Goal: Information Seeking & Learning: Check status

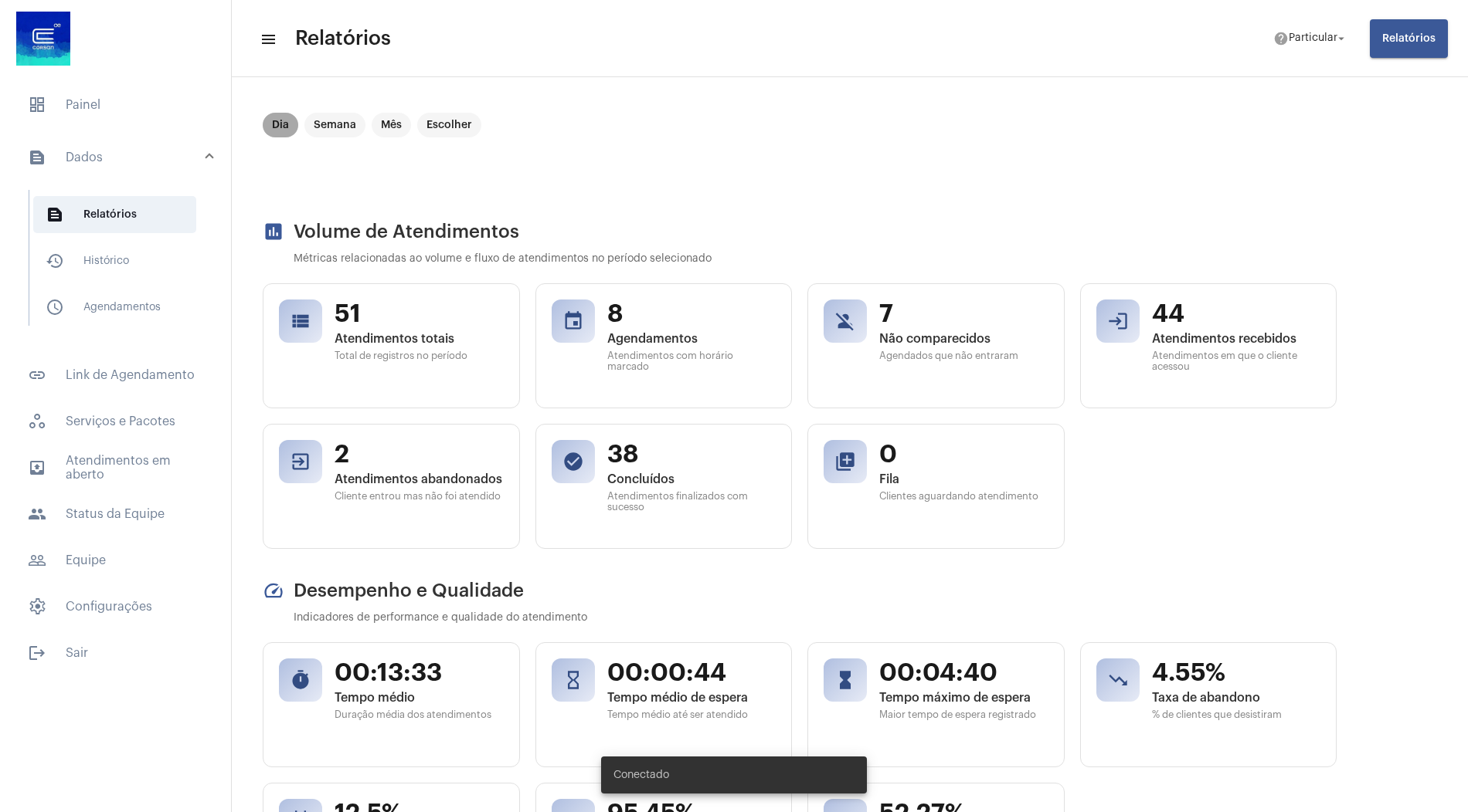
click at [277, 124] on mat-chip "Dia" at bounding box center [281, 125] width 35 height 25
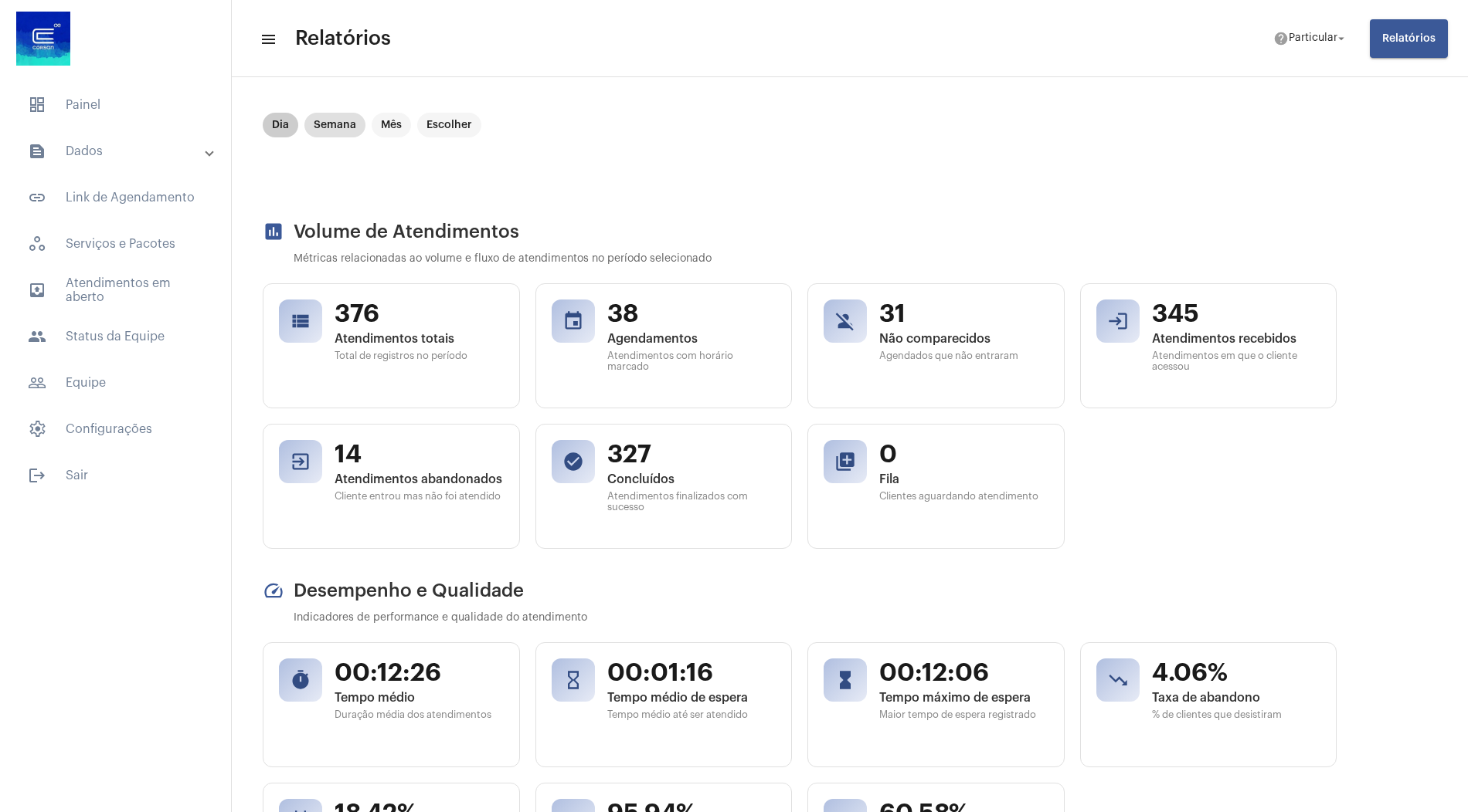
click at [286, 124] on mat-chip "Dia" at bounding box center [281, 125] width 35 height 25
click at [116, 336] on span "people Status da Equipe" at bounding box center [115, 337] width 200 height 37
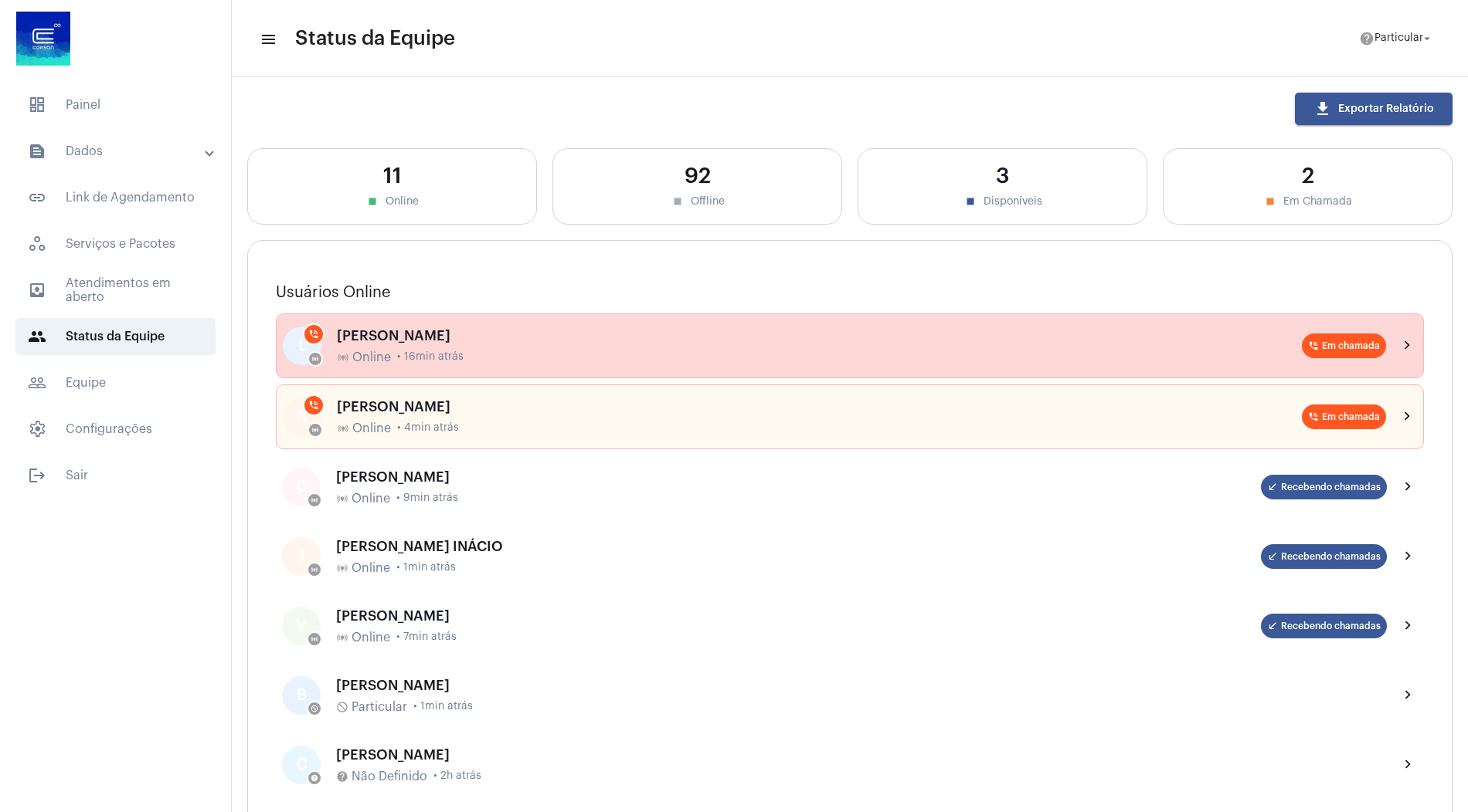
click at [493, 337] on div "[PERSON_NAME]" at bounding box center [819, 336] width 965 height 16
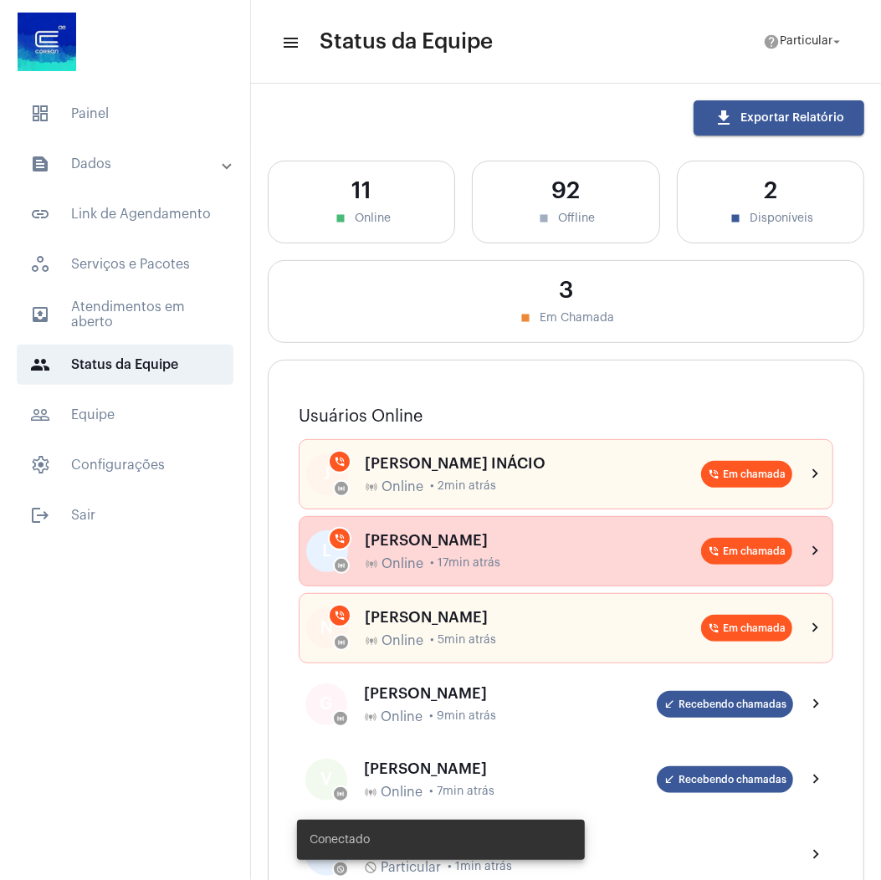
click at [427, 548] on div "LAISA MARQUES online_prediction Online • 17min atrás" at bounding box center [533, 551] width 336 height 39
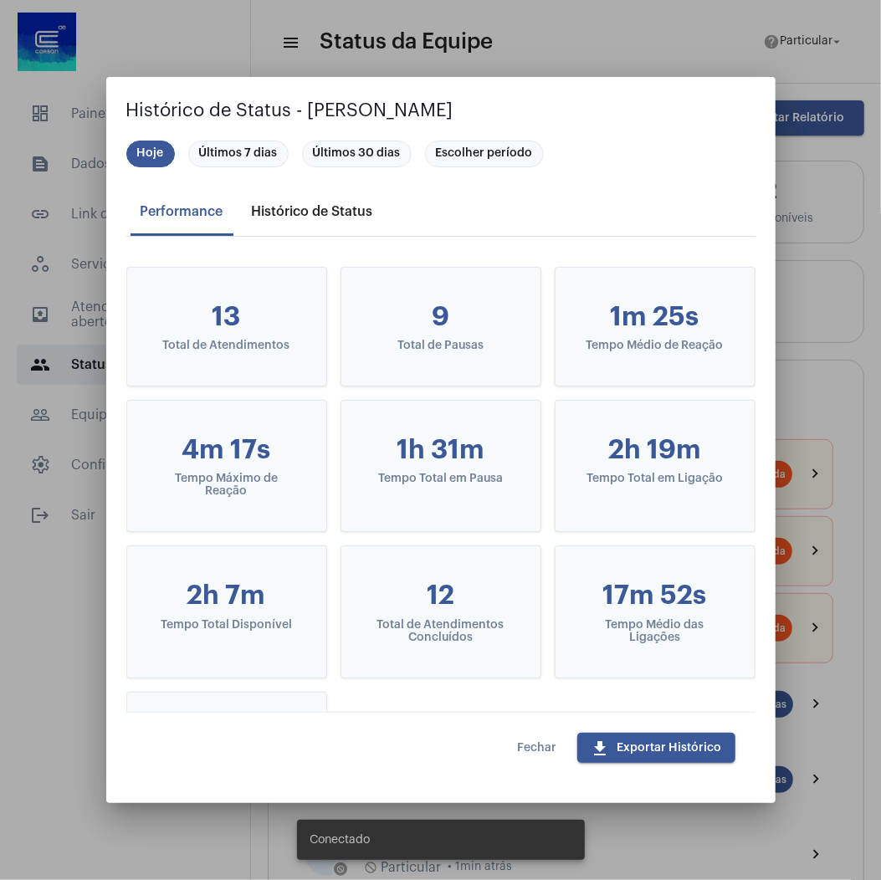
click at [318, 223] on div "Histórico de Status" at bounding box center [312, 212] width 141 height 40
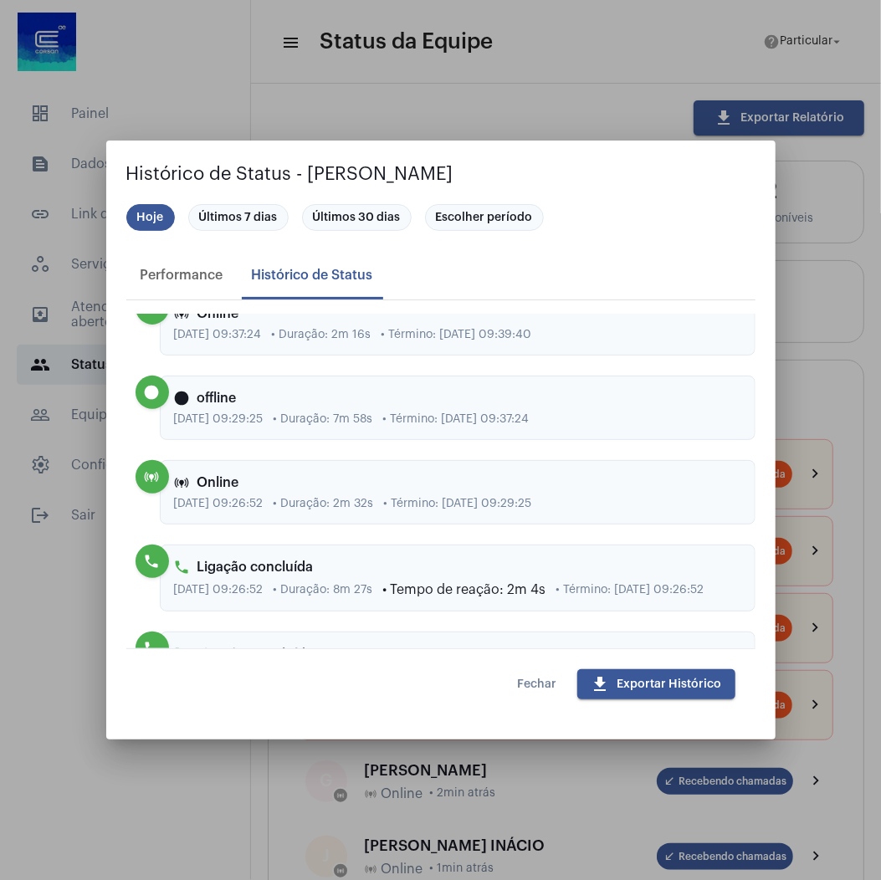
scroll to position [3210, 0]
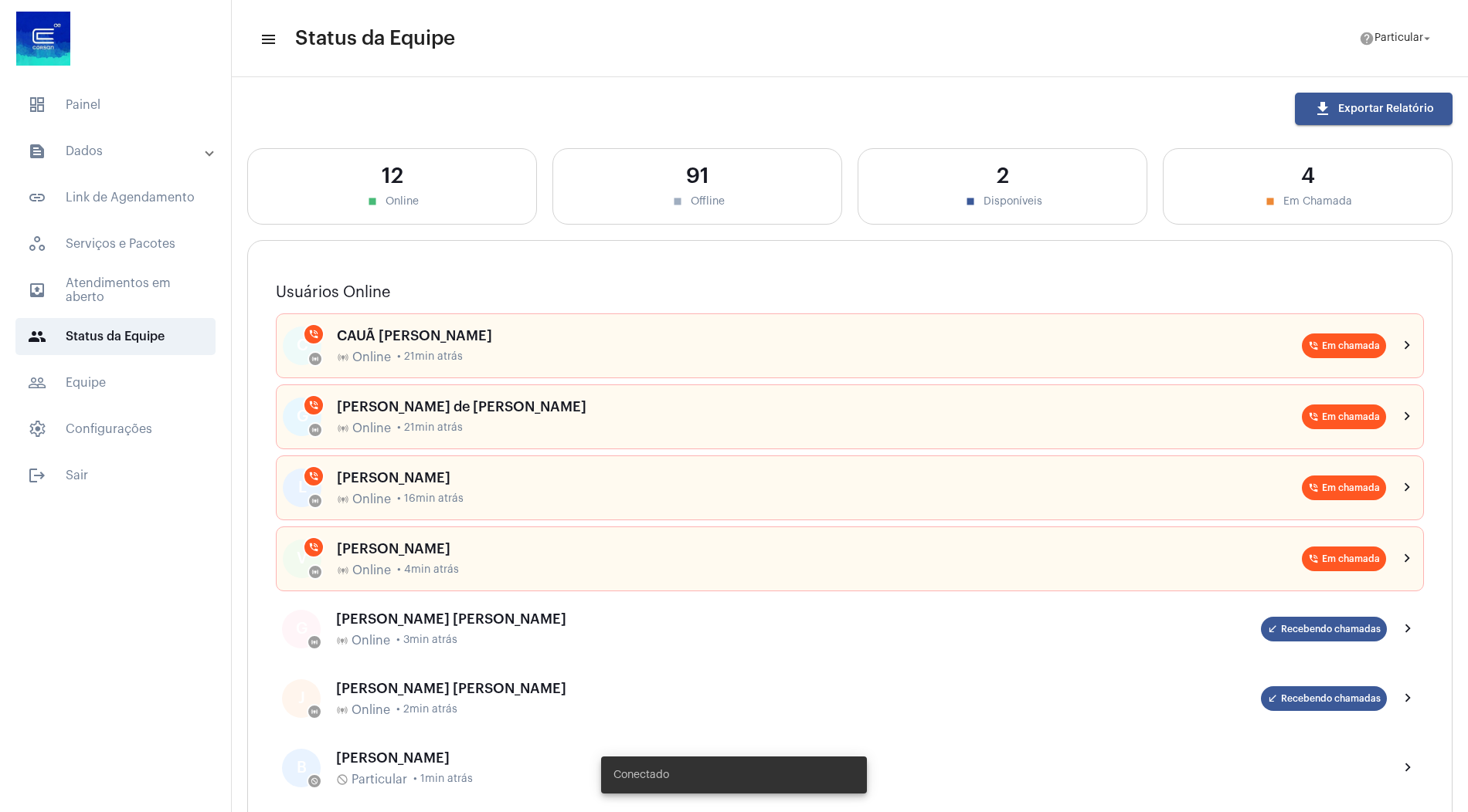
click at [144, 170] on mat-accordion "text_snippet_outlined Dados text_snippet_outlined Relatórios history_outlined H…" at bounding box center [115, 290] width 231 height 315
click at [144, 162] on mat-expansion-panel-header "text_snippet_outlined Dados" at bounding box center [120, 151] width 222 height 37
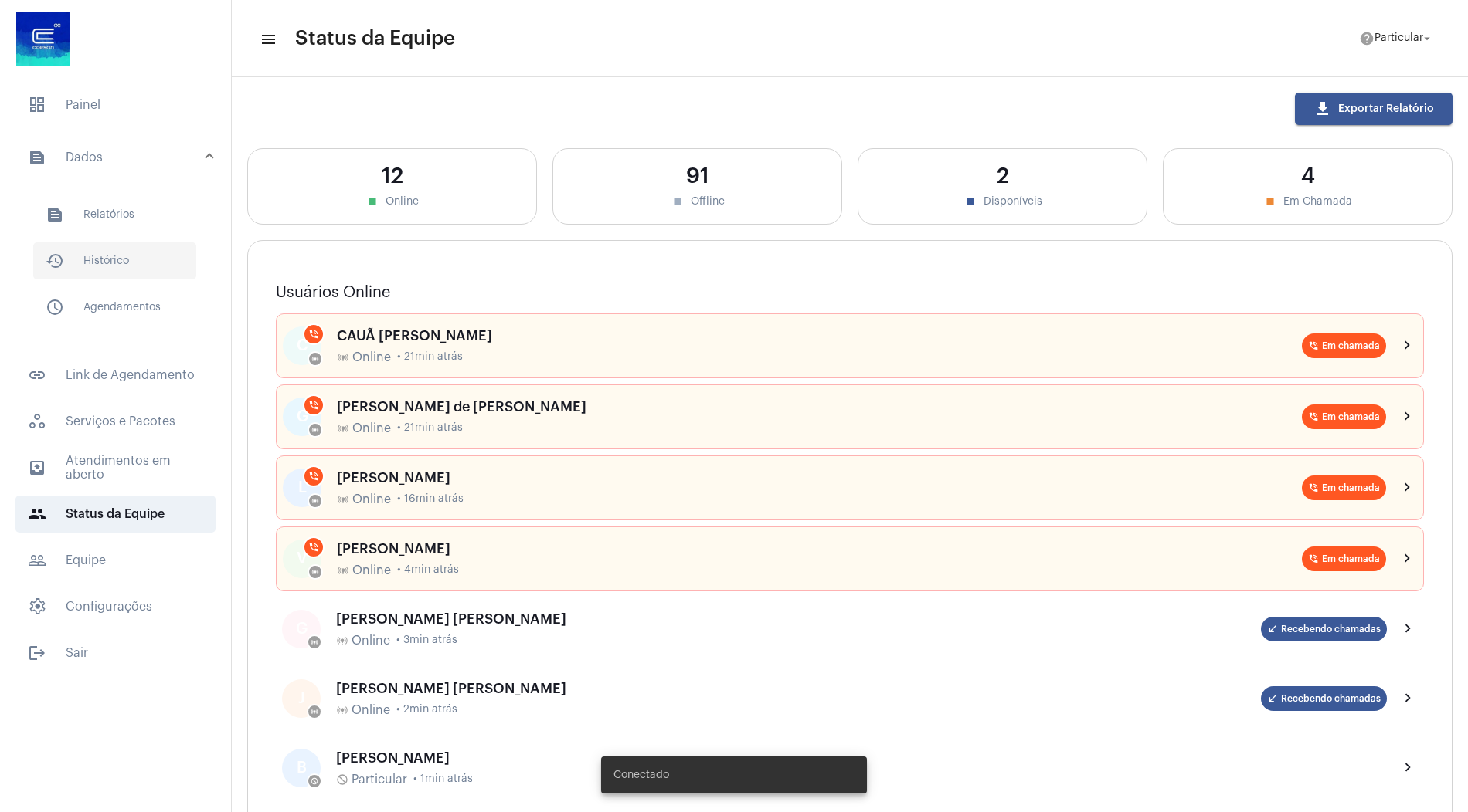
click at [120, 257] on span "history_outlined Histórico" at bounding box center [114, 261] width 163 height 37
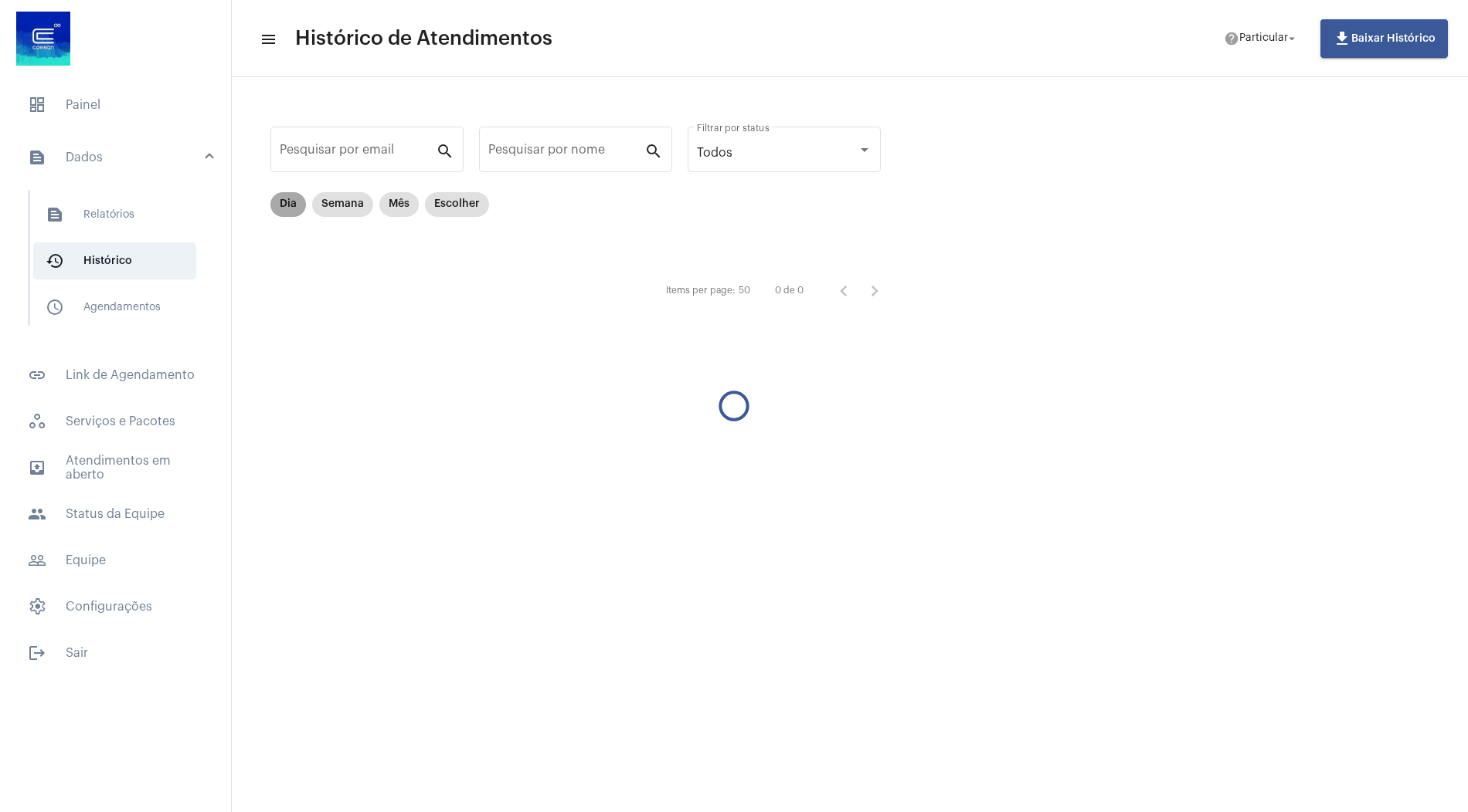
click at [291, 206] on mat-chip "Dia" at bounding box center [288, 204] width 35 height 25
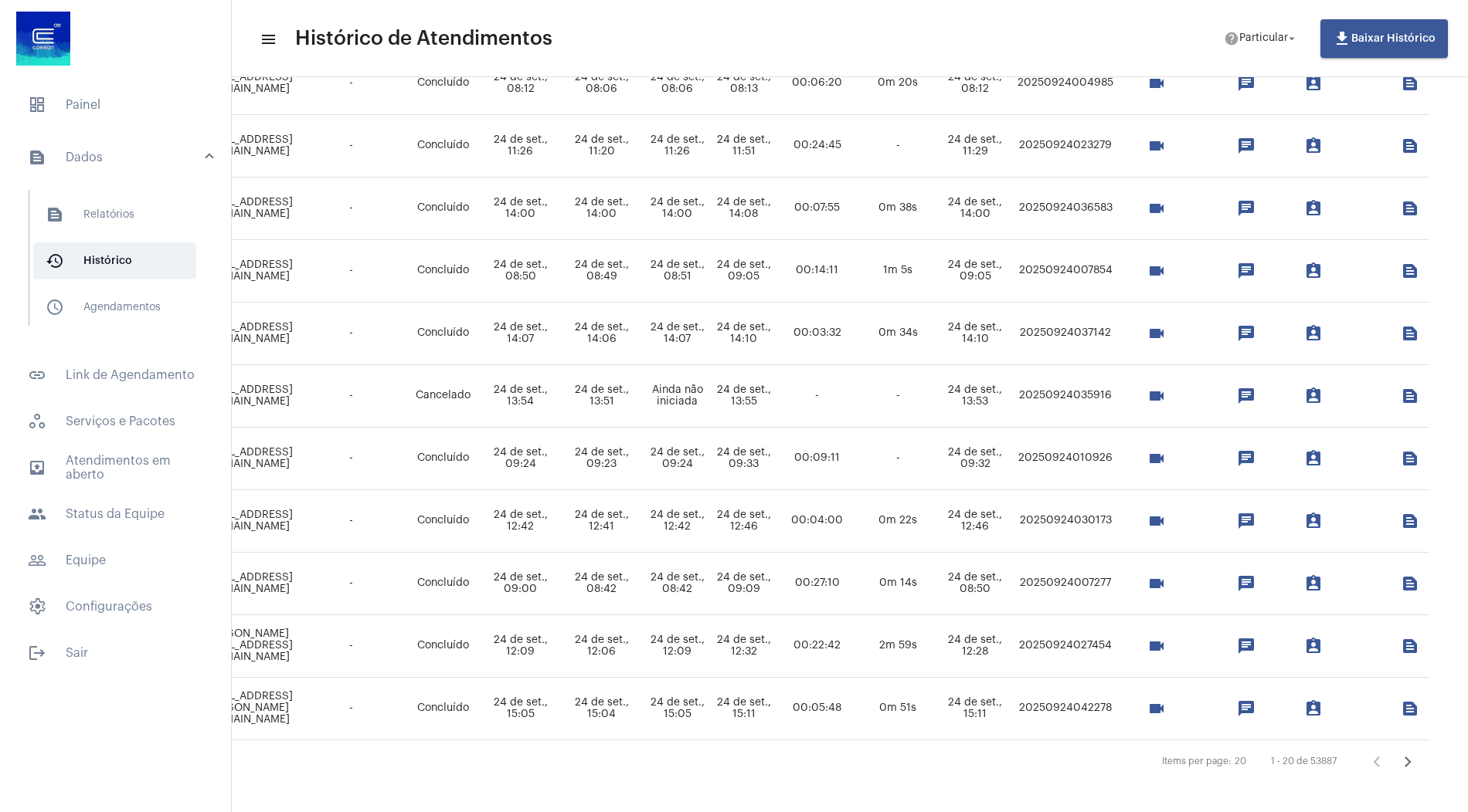
scroll to position [823, 555]
click at [1411, 752] on icon "Próxima página" at bounding box center [1407, 761] width 21 height 21
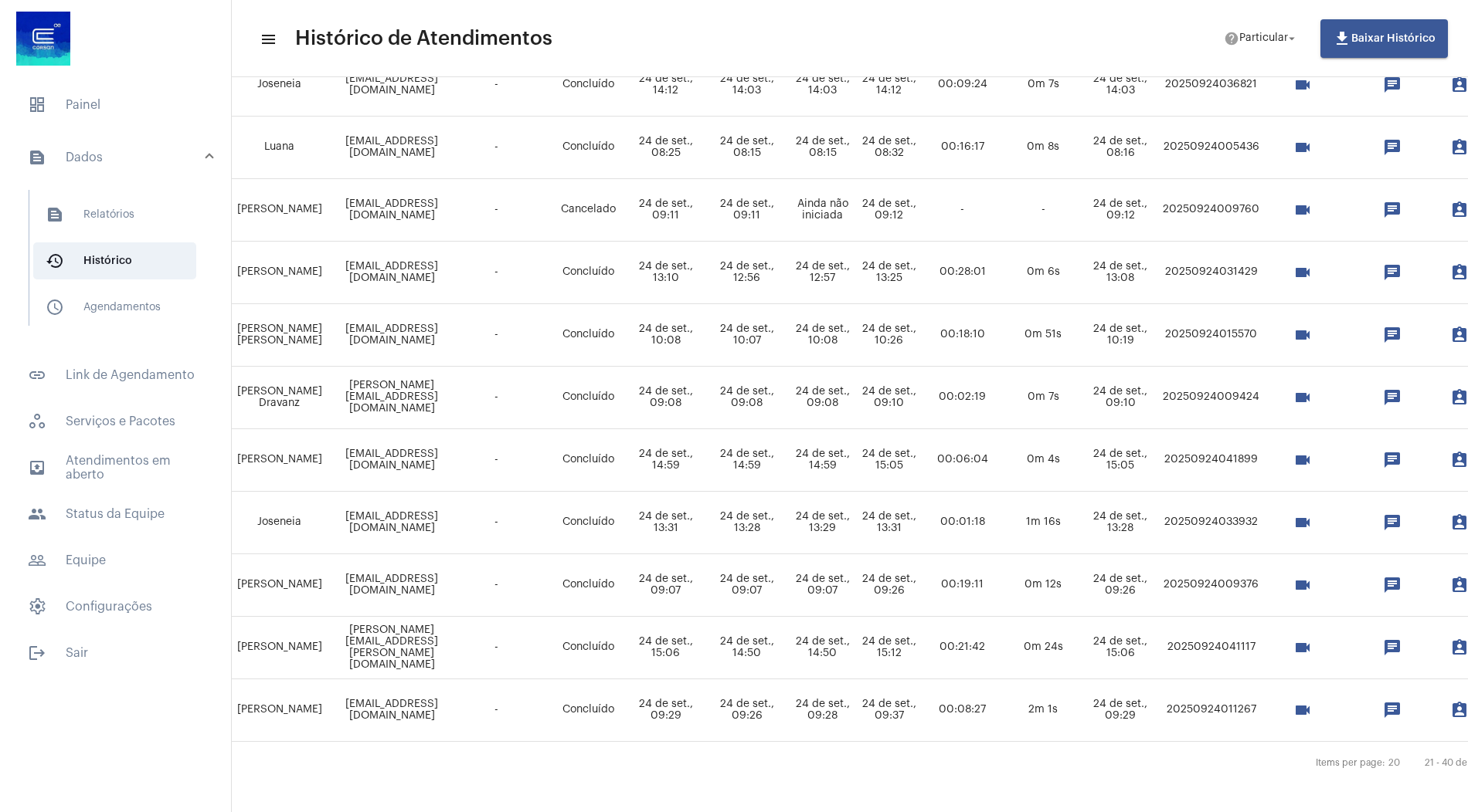
scroll to position [821, 404]
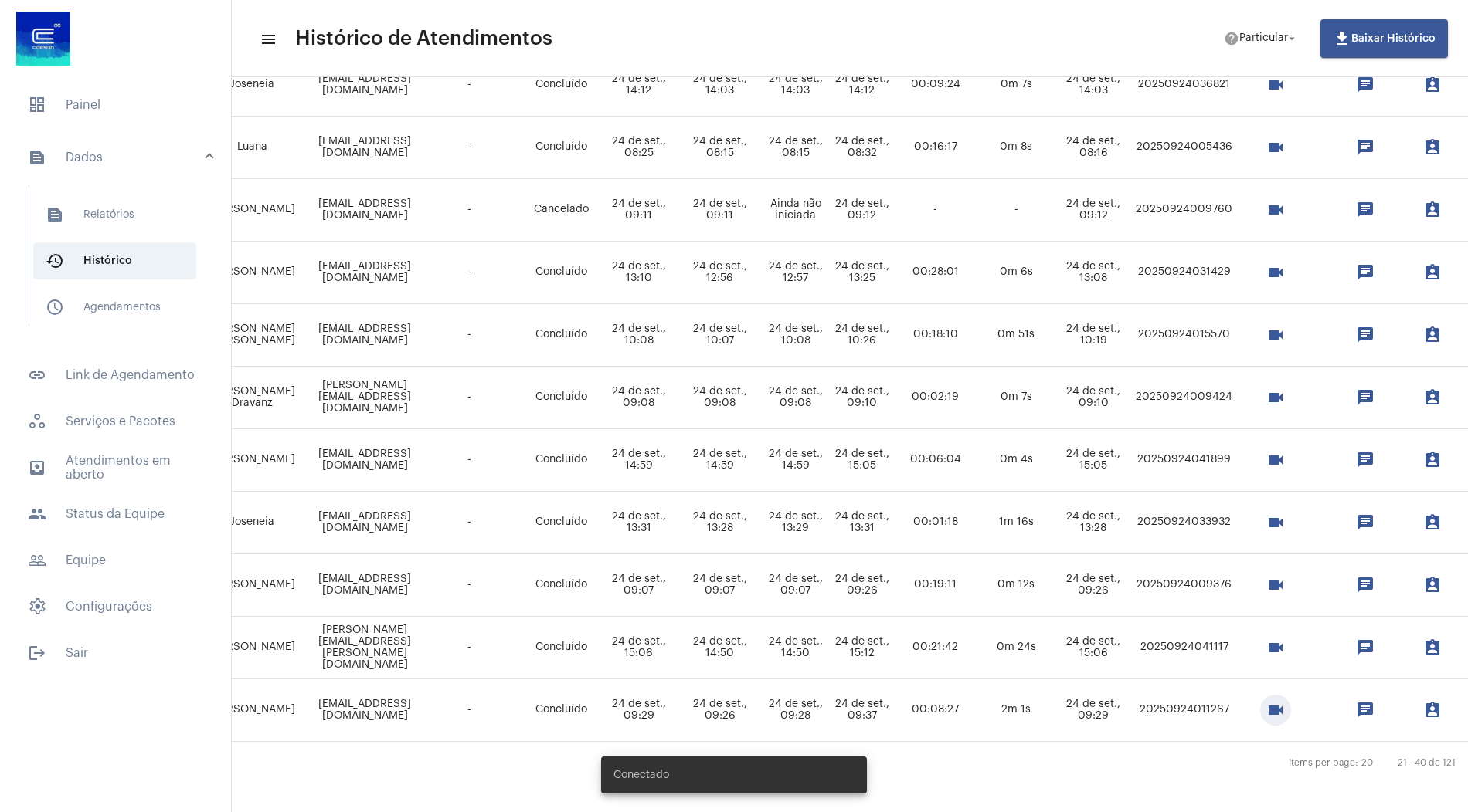
click at [1285, 701] on mat-icon "videocam" at bounding box center [1276, 710] width 18 height 18
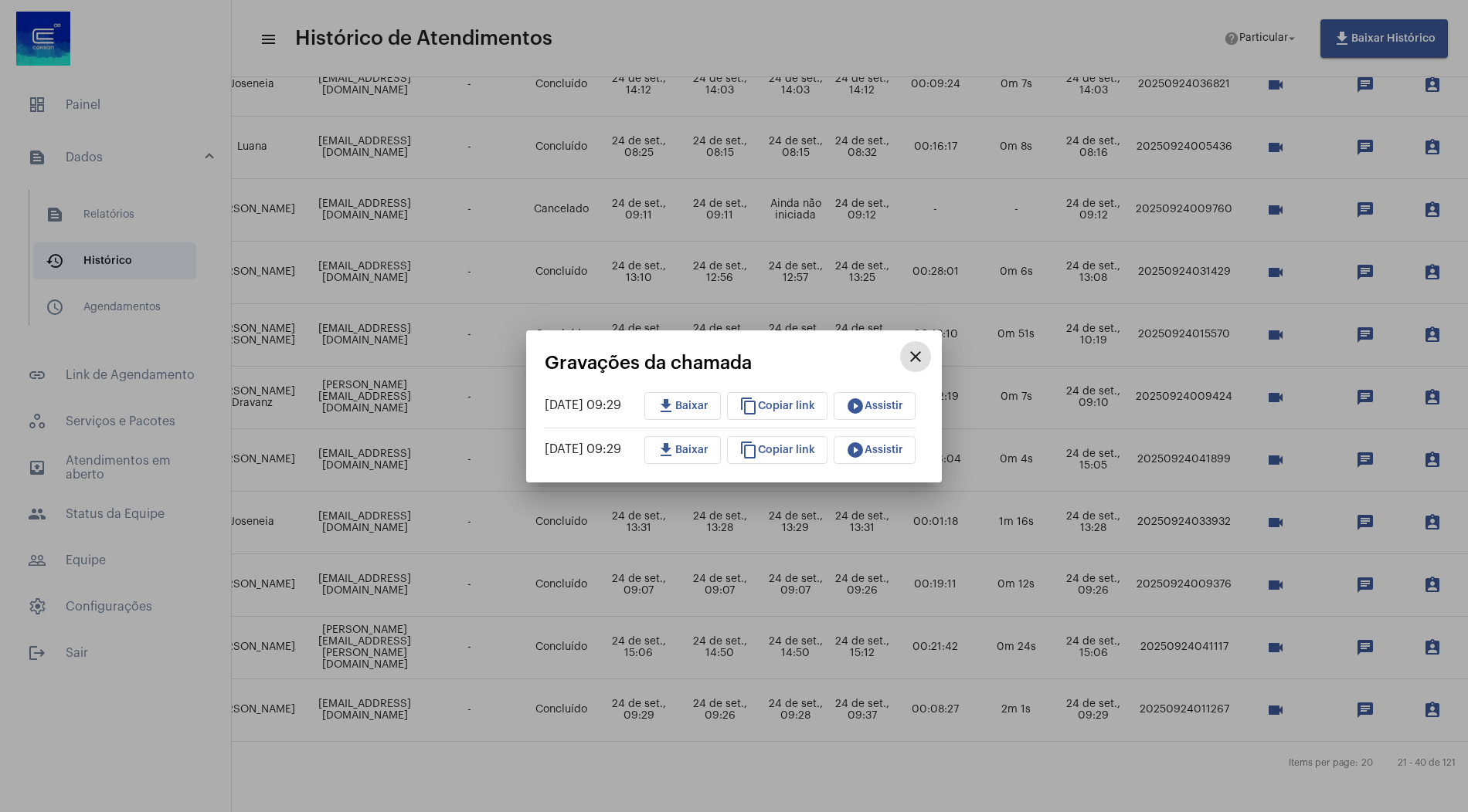
click at [704, 406] on span "download Baixar" at bounding box center [682, 406] width 52 height 11
click at [903, 408] on span "play_circle_filled Assistir" at bounding box center [874, 406] width 57 height 11
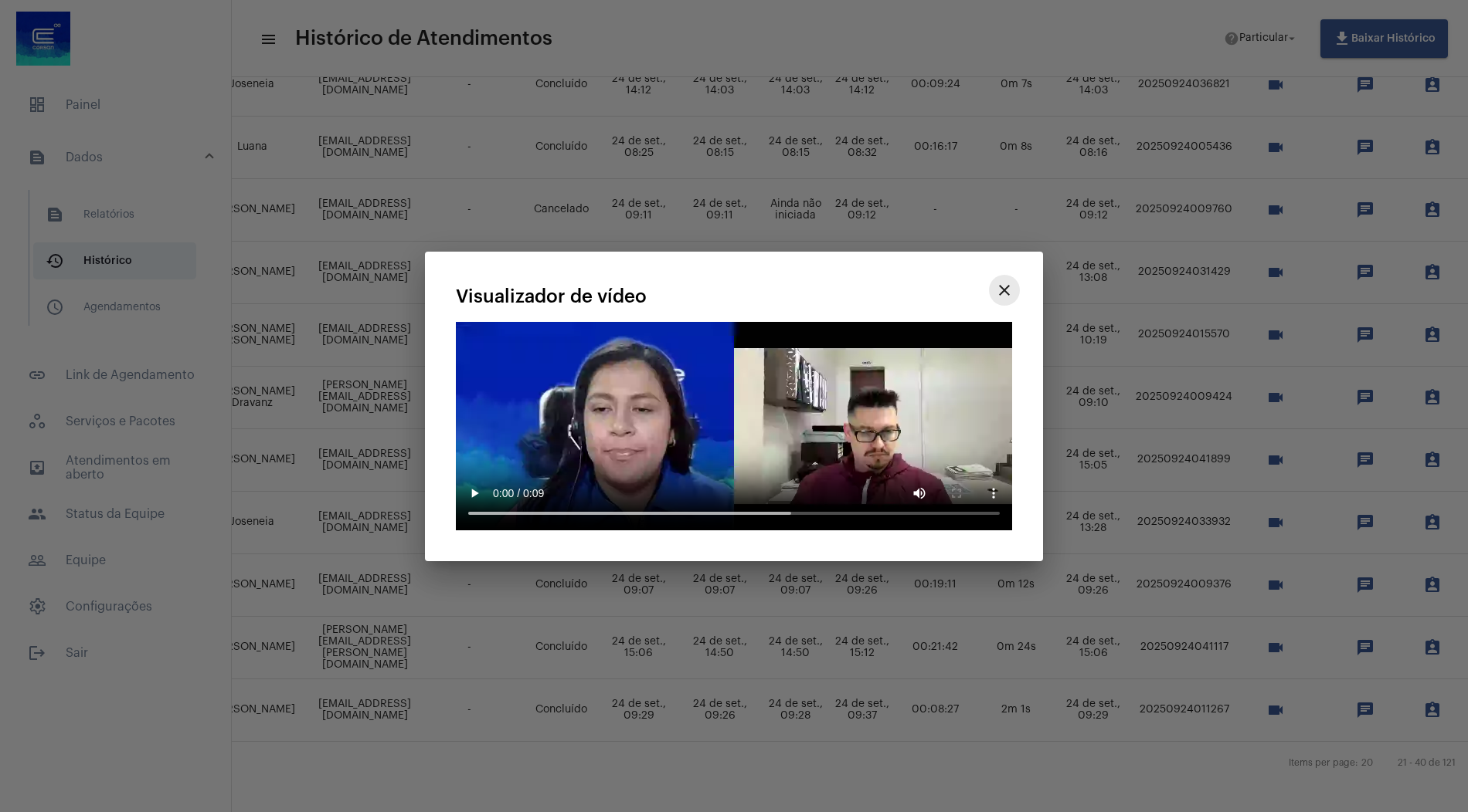
click at [1008, 288] on mat-icon "close" at bounding box center [1005, 291] width 18 height 18
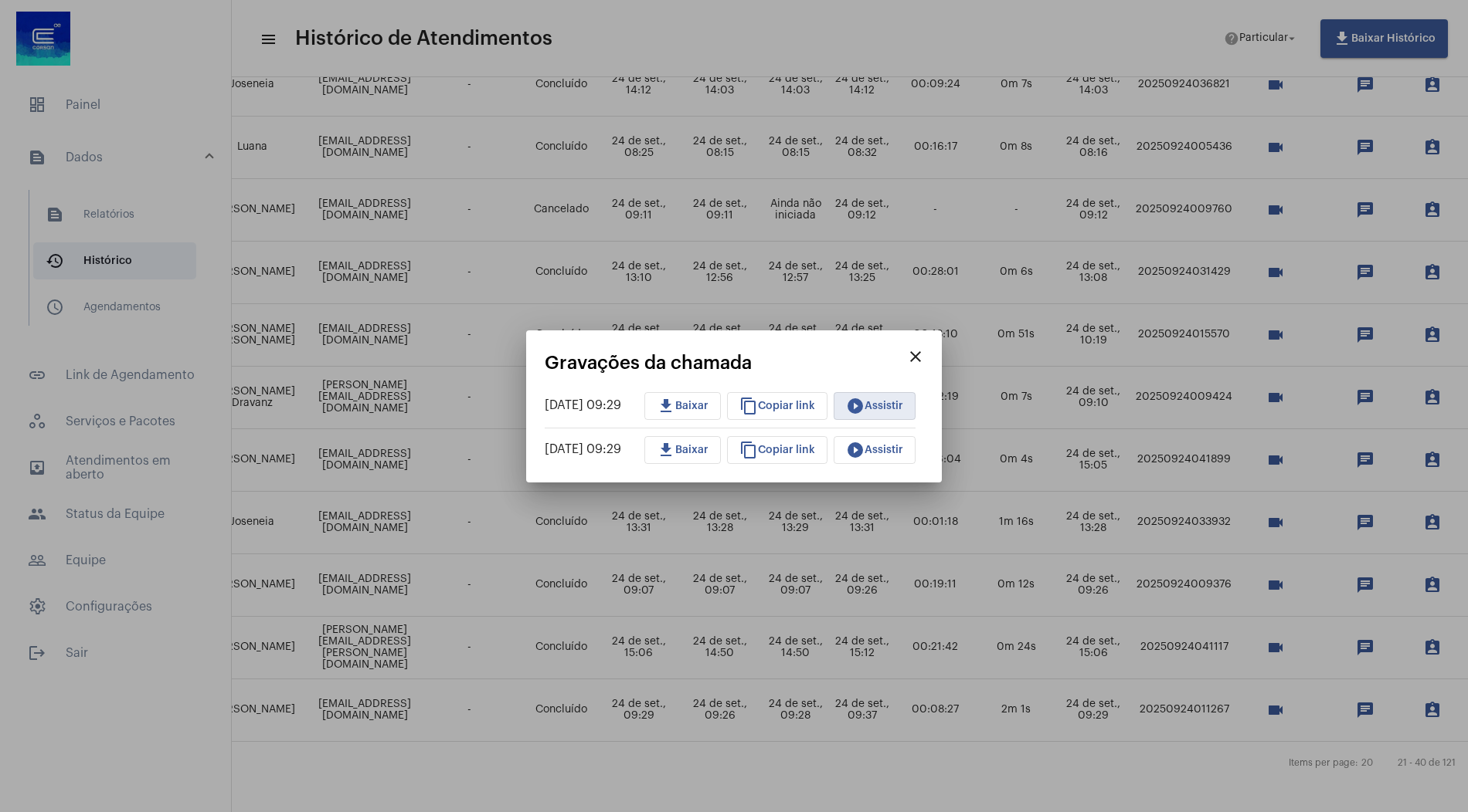
click at [864, 445] on mat-icon "play_circle_filled" at bounding box center [855, 450] width 18 height 18
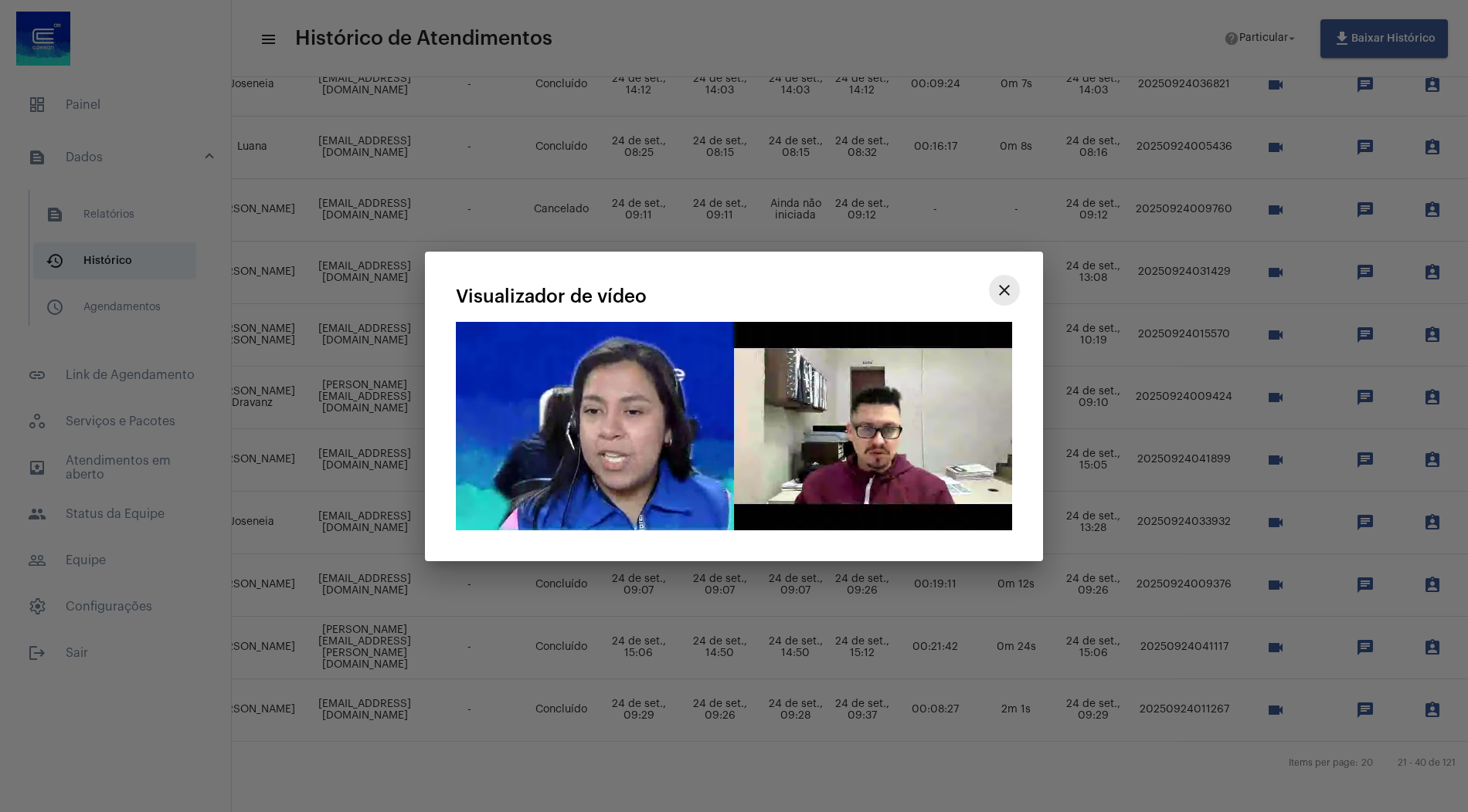
click at [1003, 289] on mat-icon "close" at bounding box center [1005, 291] width 18 height 18
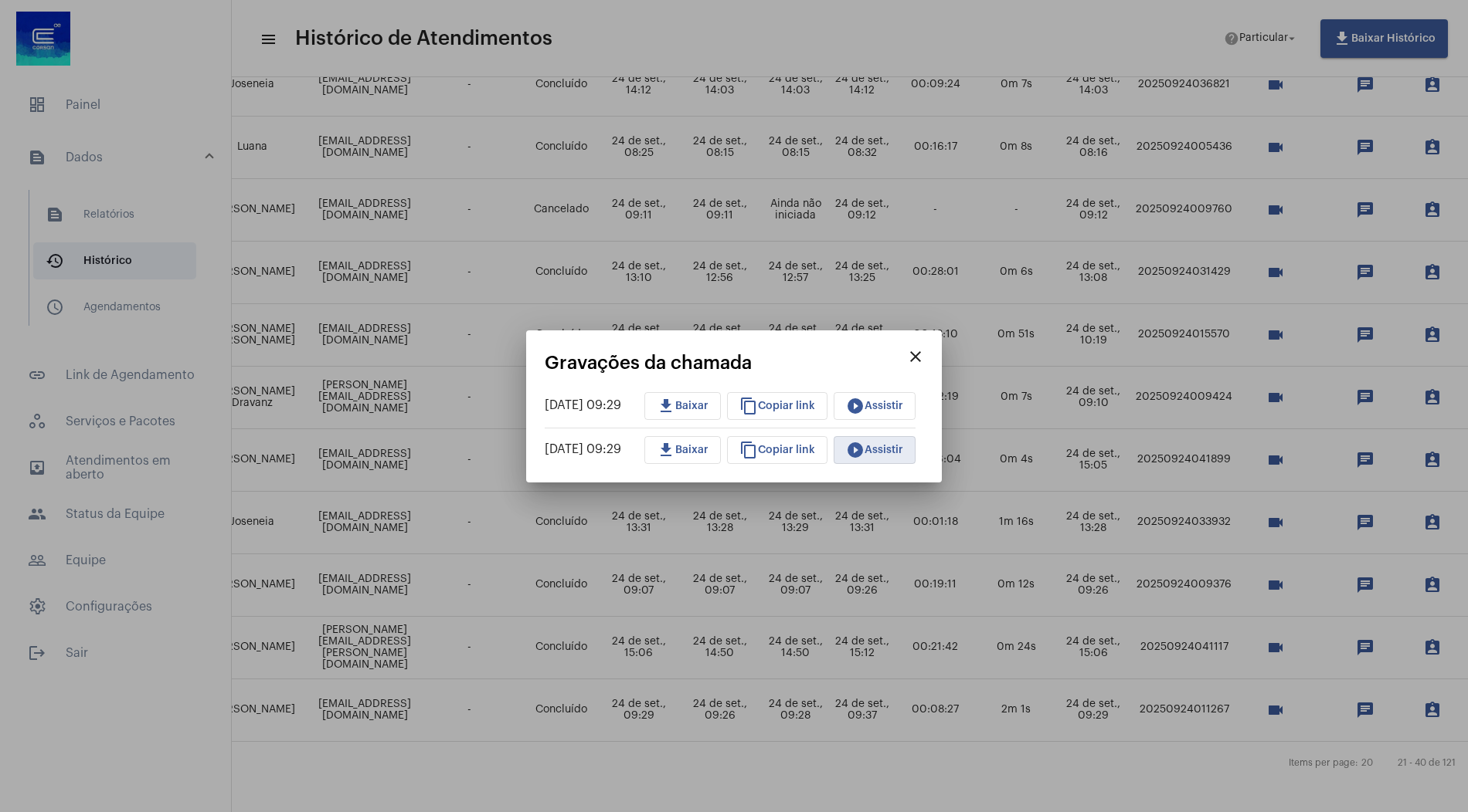
click at [925, 358] on mat-icon "close" at bounding box center [916, 357] width 18 height 18
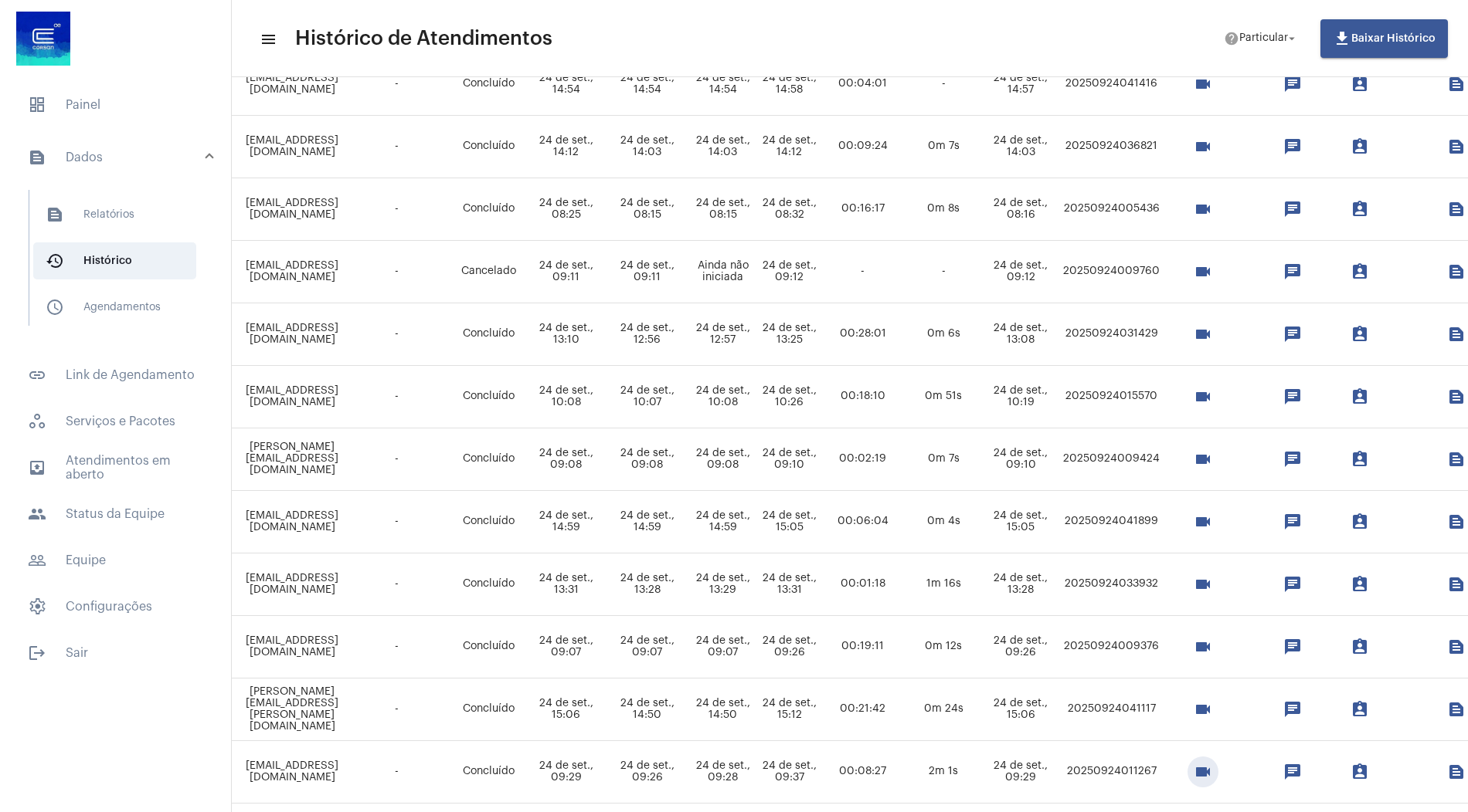
scroll to position [826, 476]
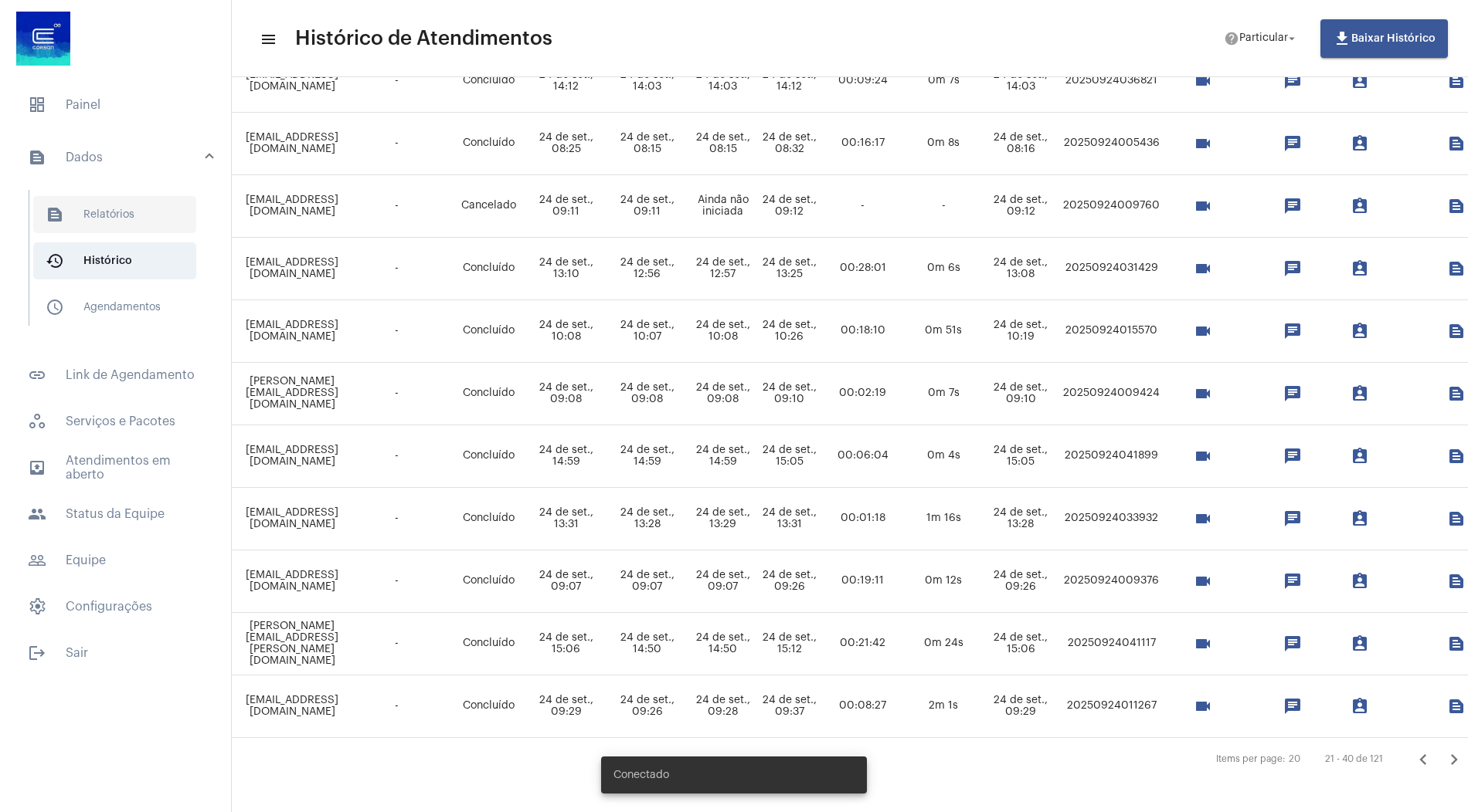
click at [141, 222] on span "text_snippet_outlined Relatórios" at bounding box center [114, 215] width 163 height 37
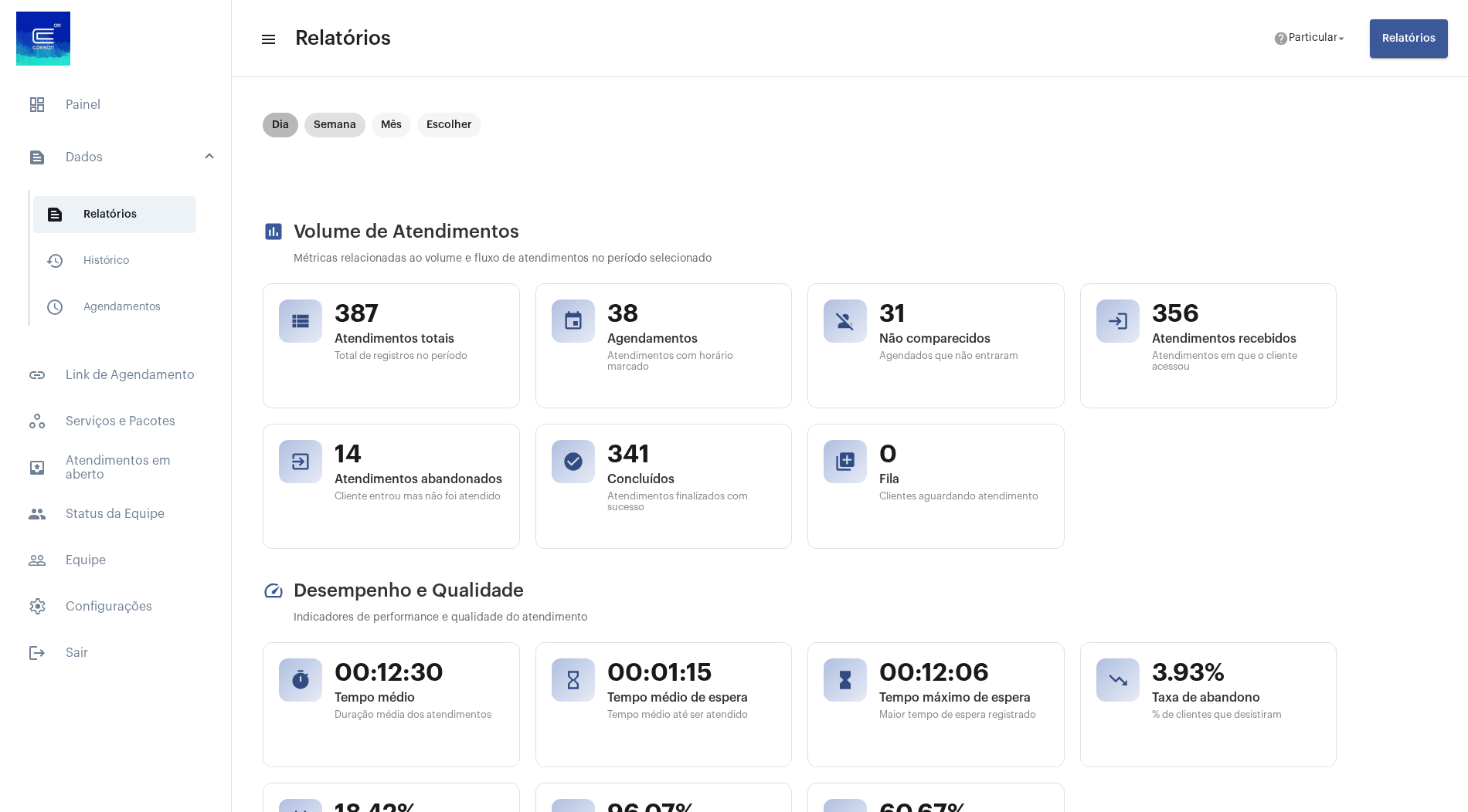
click at [290, 130] on mat-chip "Dia" at bounding box center [281, 125] width 35 height 25
click at [393, 132] on mat-chip "Mês" at bounding box center [391, 125] width 40 height 25
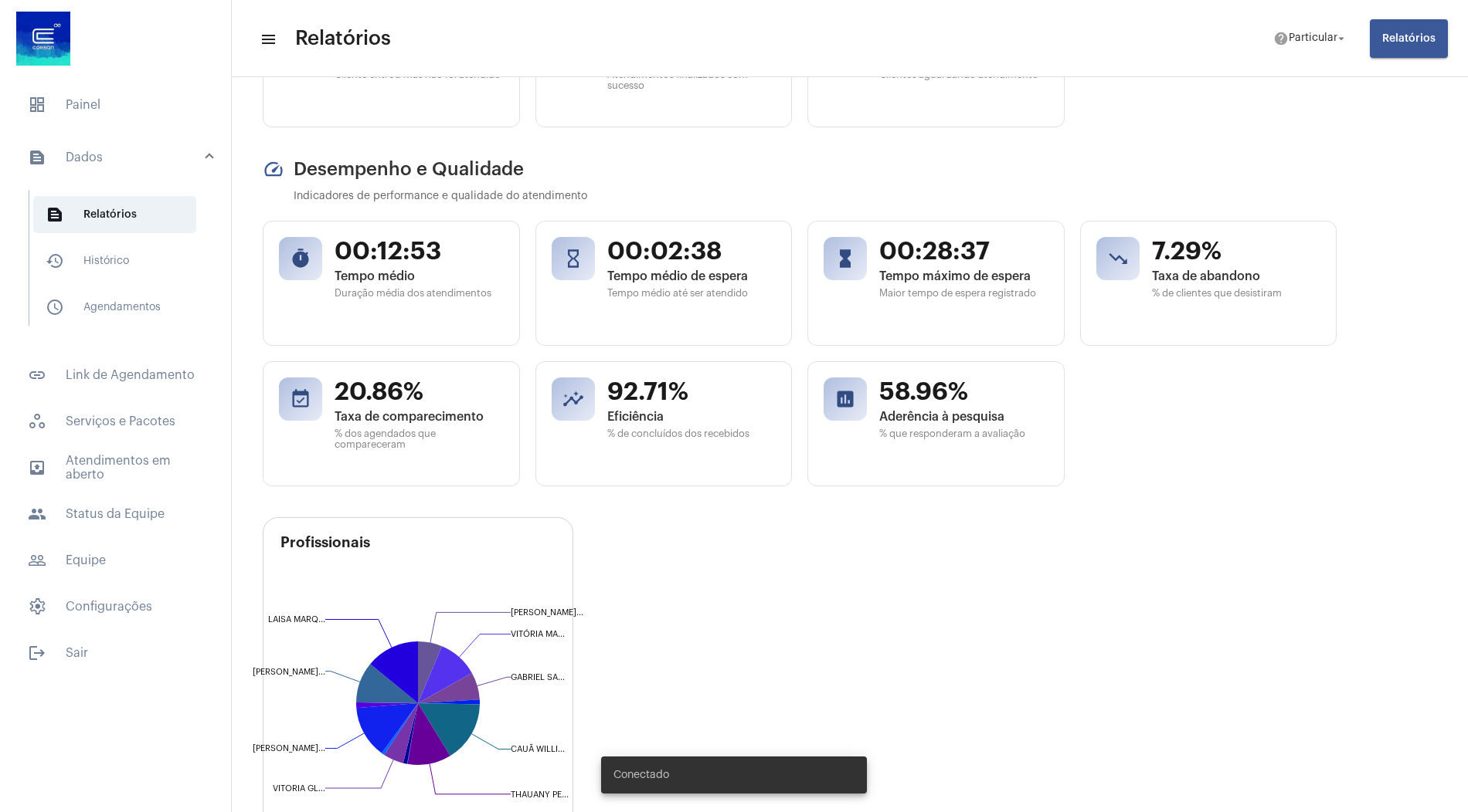
scroll to position [399, 0]
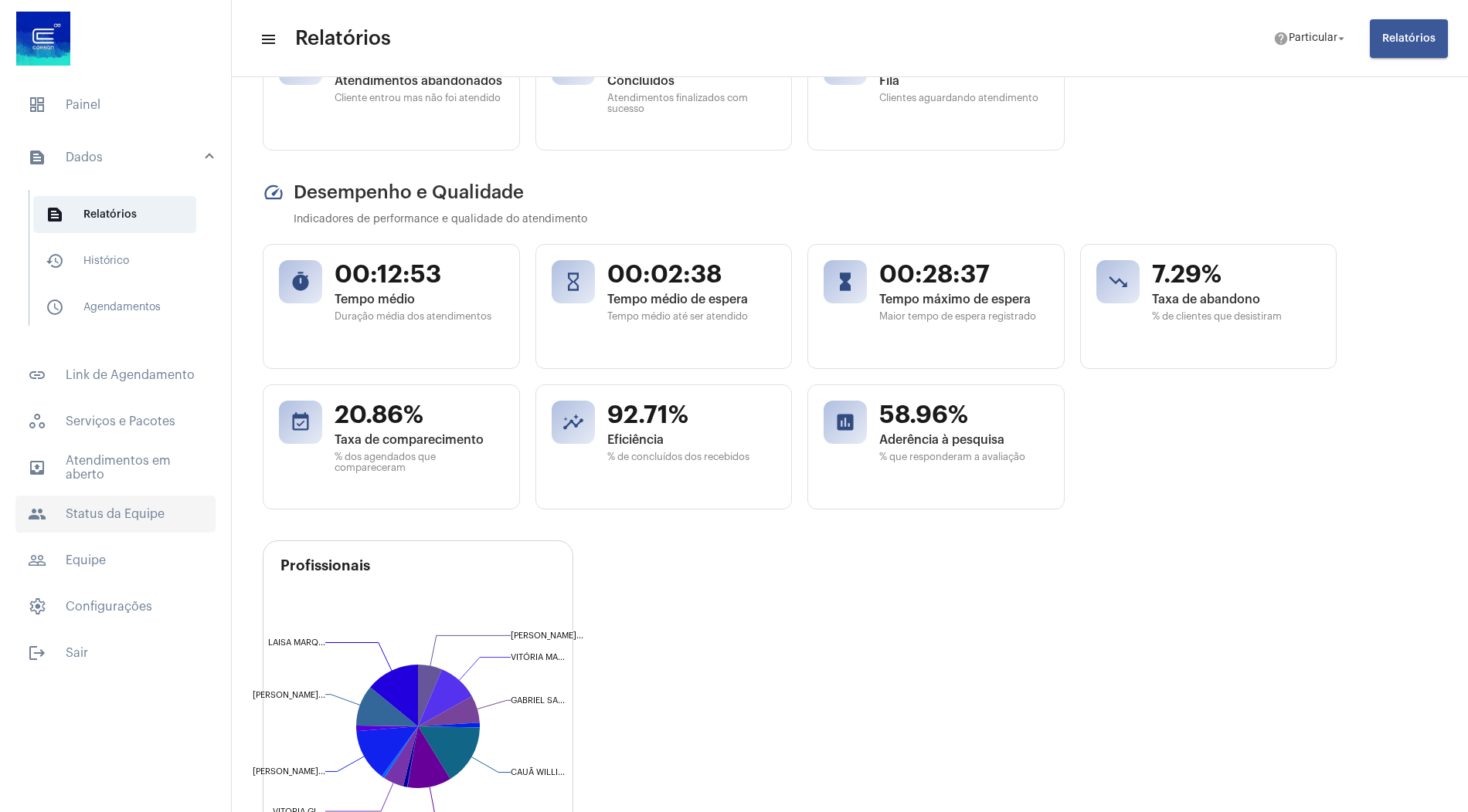
click at [99, 519] on span "people Status da Equipe" at bounding box center [115, 514] width 200 height 37
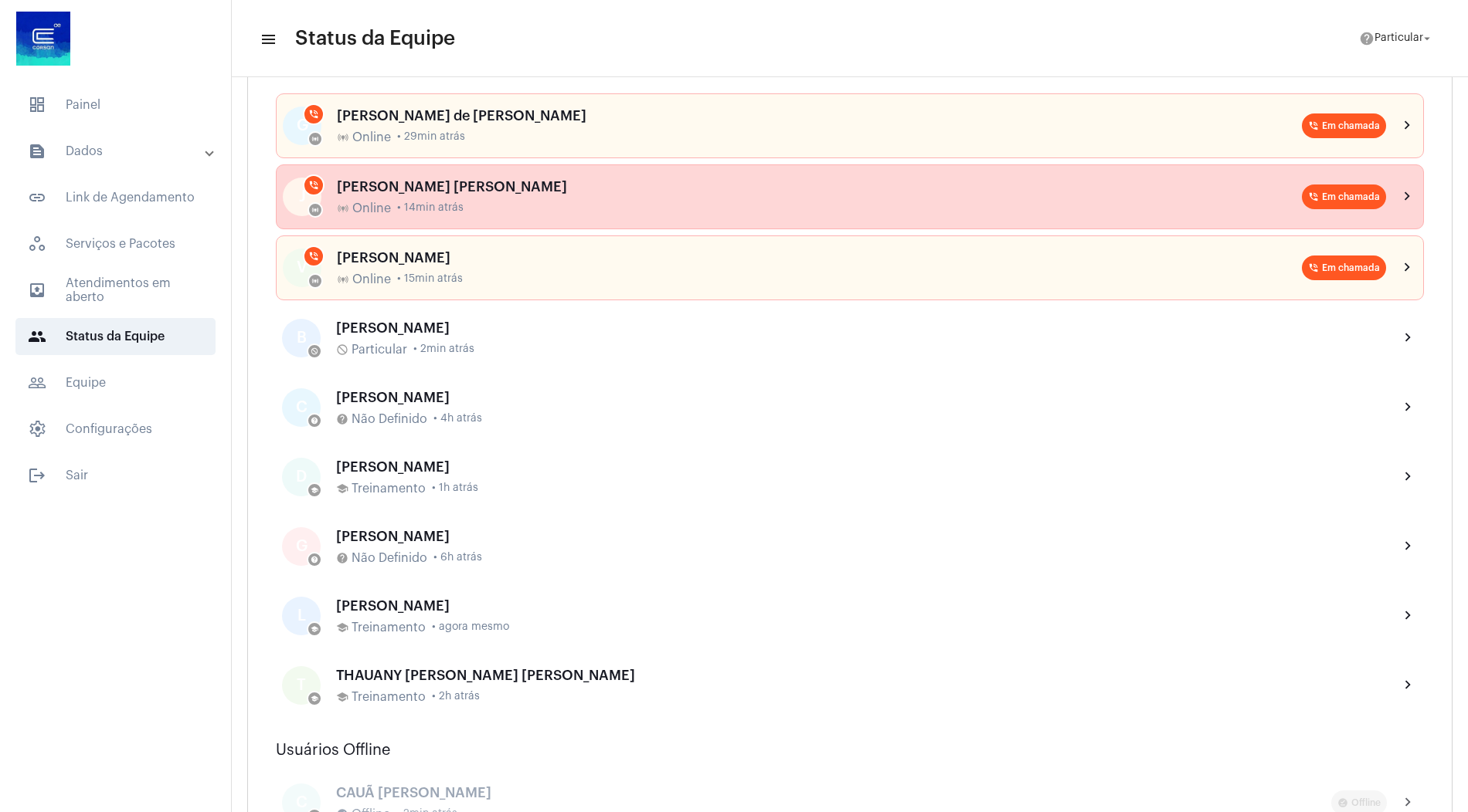
scroll to position [220, 0]
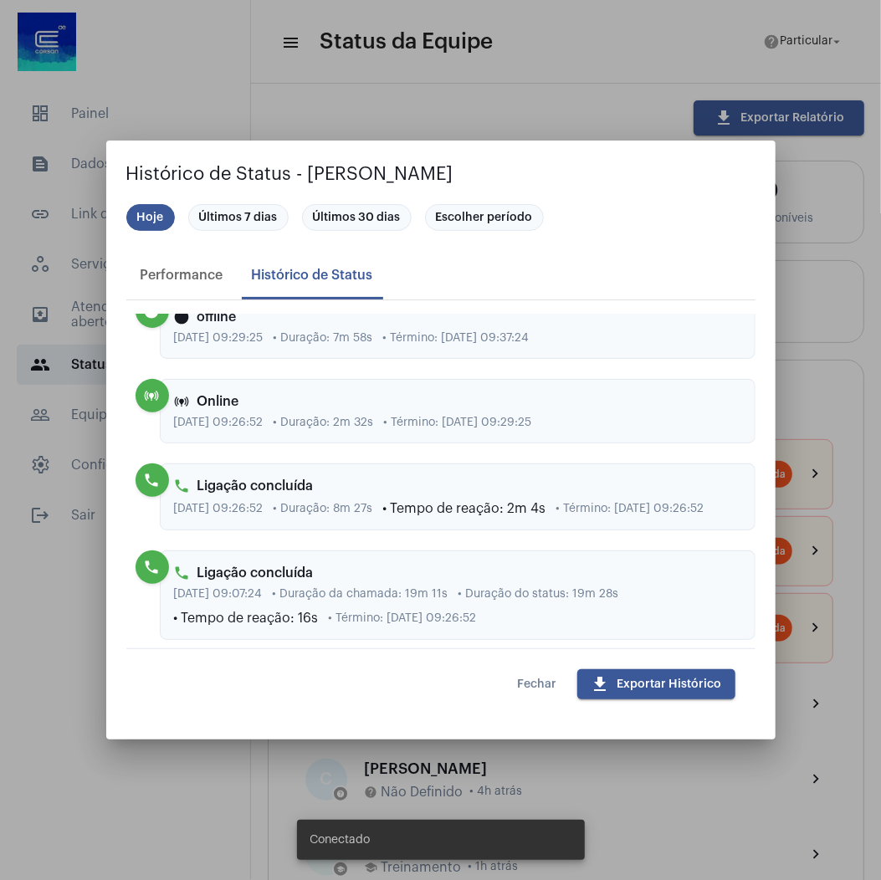
scroll to position [3290, 0]
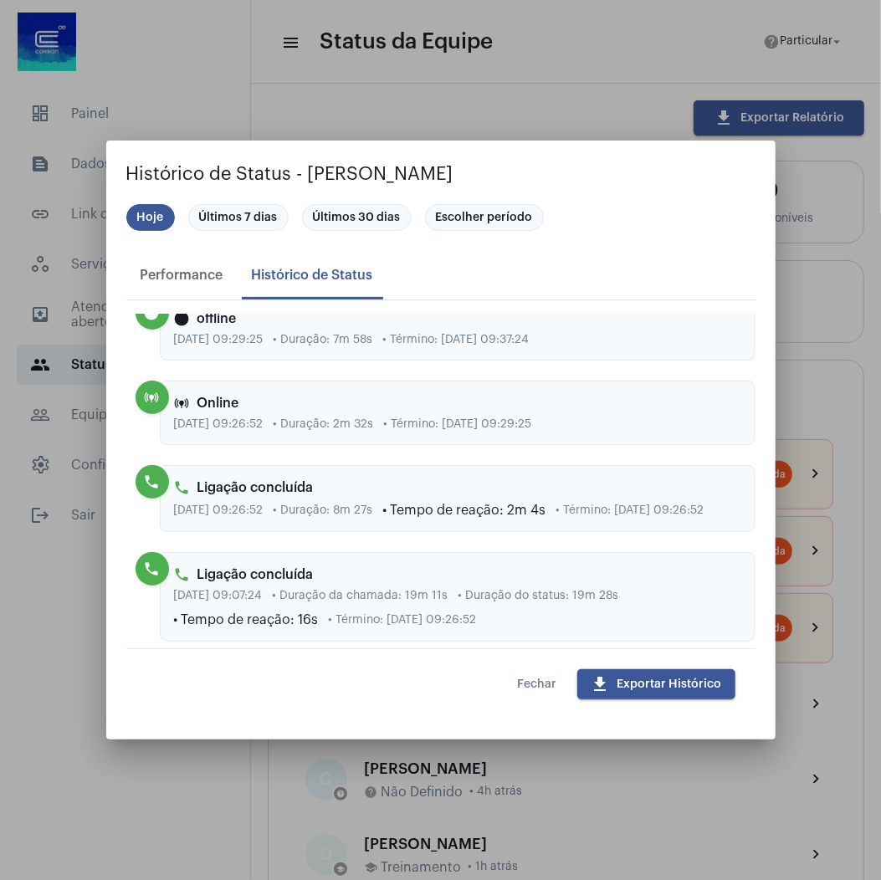
click at [543, 694] on button "Fechar" at bounding box center [538, 684] width 66 height 30
